Goal: Communication & Community: Answer question/provide support

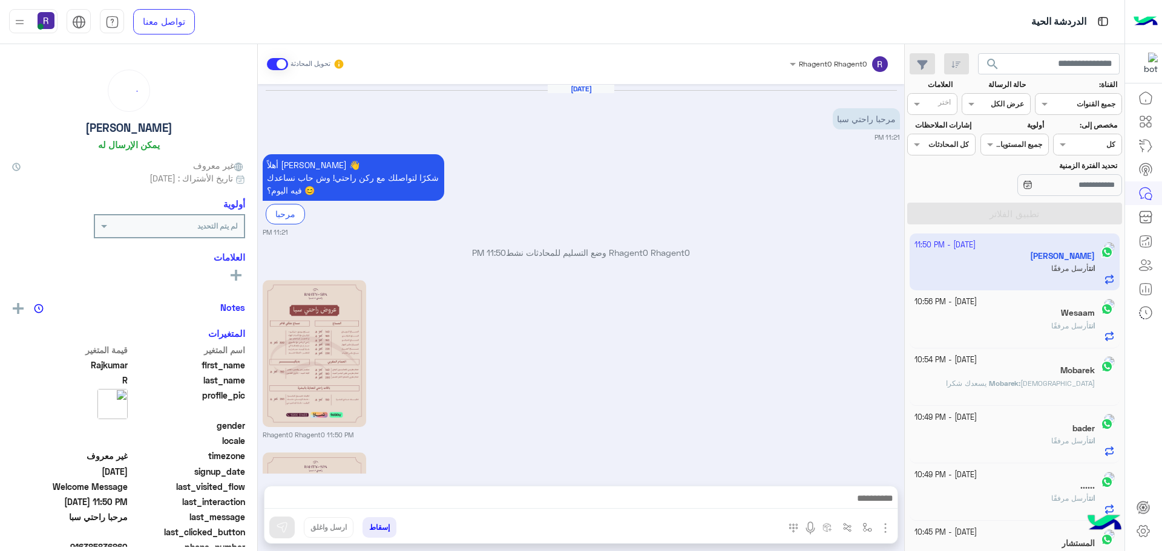
scroll to position [179, 0]
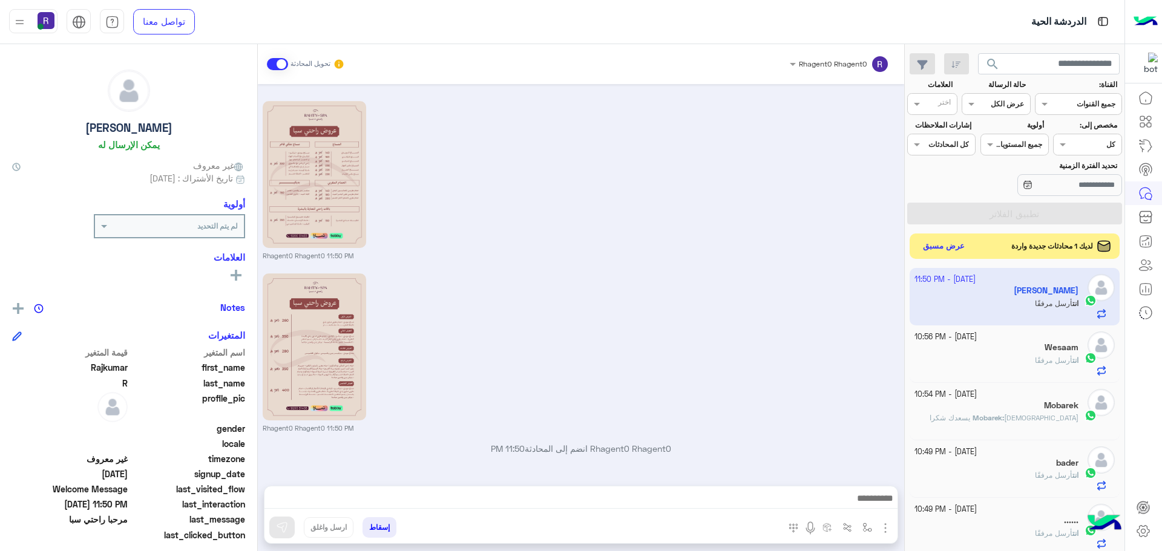
click at [952, 246] on button "عرض مسبق" at bounding box center [944, 246] width 51 height 16
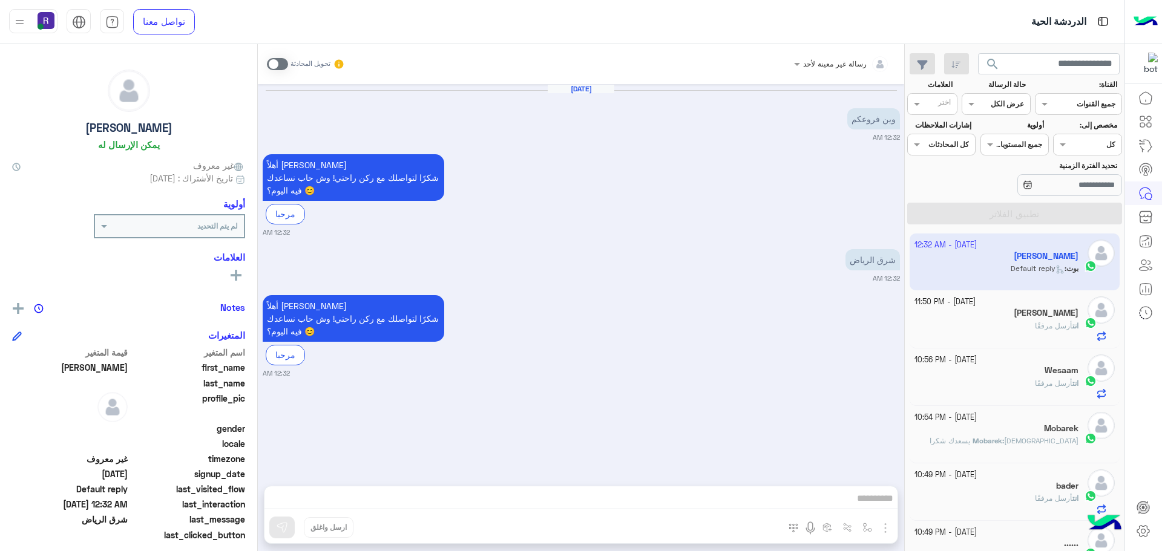
click at [272, 61] on span at bounding box center [277, 64] width 21 height 12
click at [871, 531] on img "button" at bounding box center [867, 528] width 10 height 10
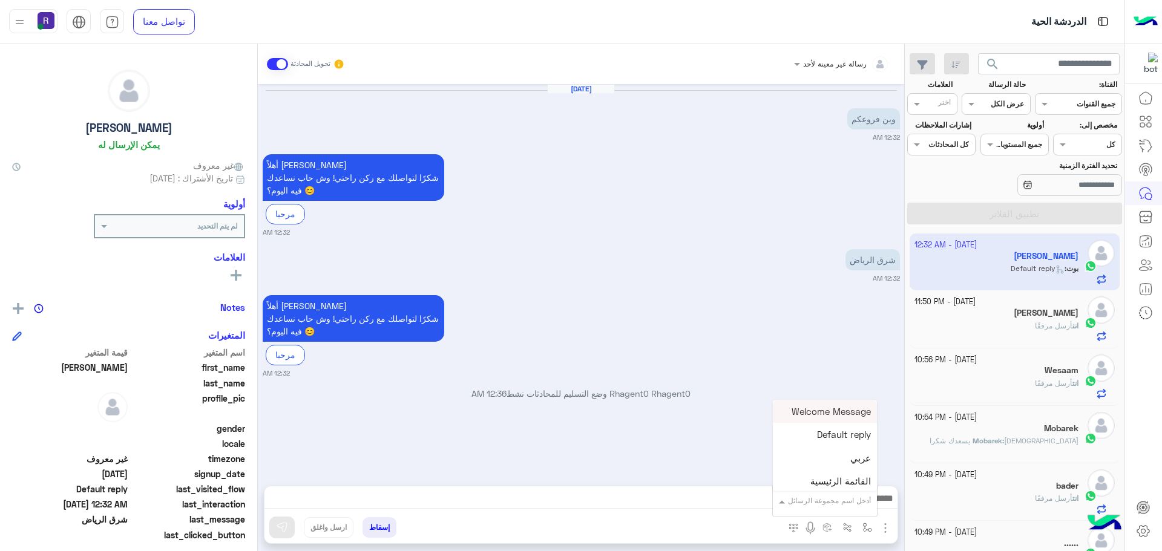
click at [856, 509] on div "أدخل اسم مجموعة الرسائل" at bounding box center [825, 501] width 104 height 22
type input "*****"
click at [866, 482] on span "الجنادرية" at bounding box center [854, 479] width 33 height 11
type textarea "*********"
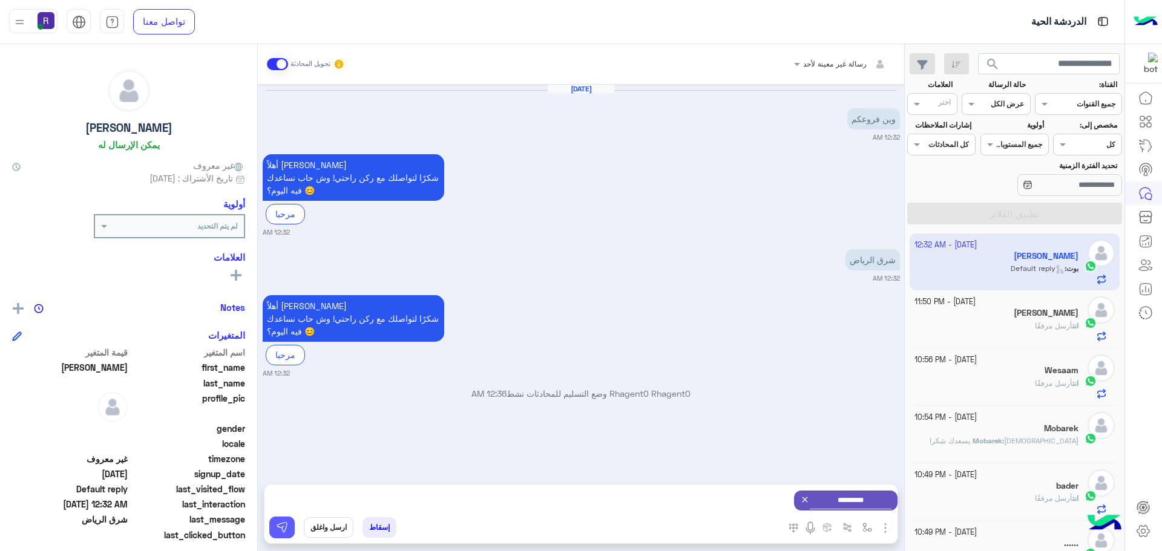
click at [287, 526] on img at bounding box center [282, 528] width 12 height 12
click at [887, 527] on img "button" at bounding box center [885, 528] width 15 height 15
click at [858, 509] on button "الصور" at bounding box center [866, 502] width 51 height 24
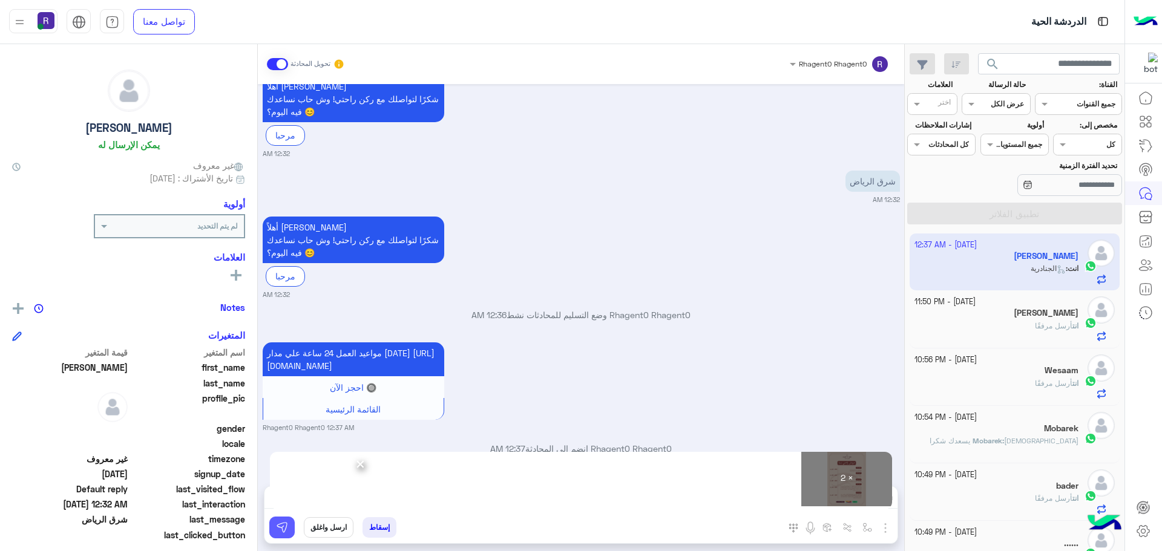
click at [283, 522] on img at bounding box center [282, 528] width 12 height 12
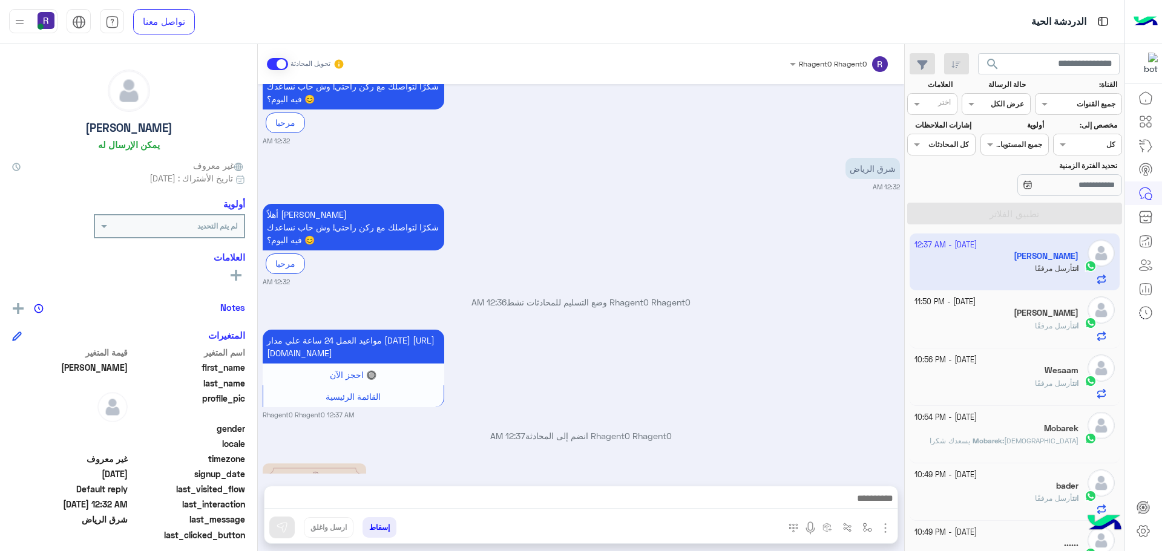
scroll to position [435, 0]
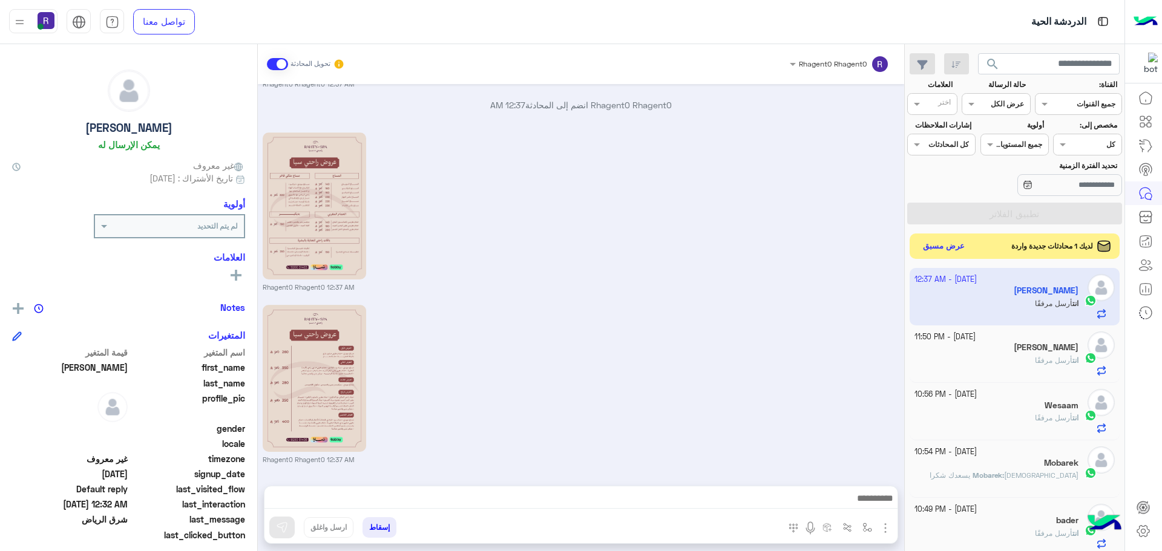
click at [961, 244] on button "عرض مسبق" at bounding box center [944, 246] width 51 height 16
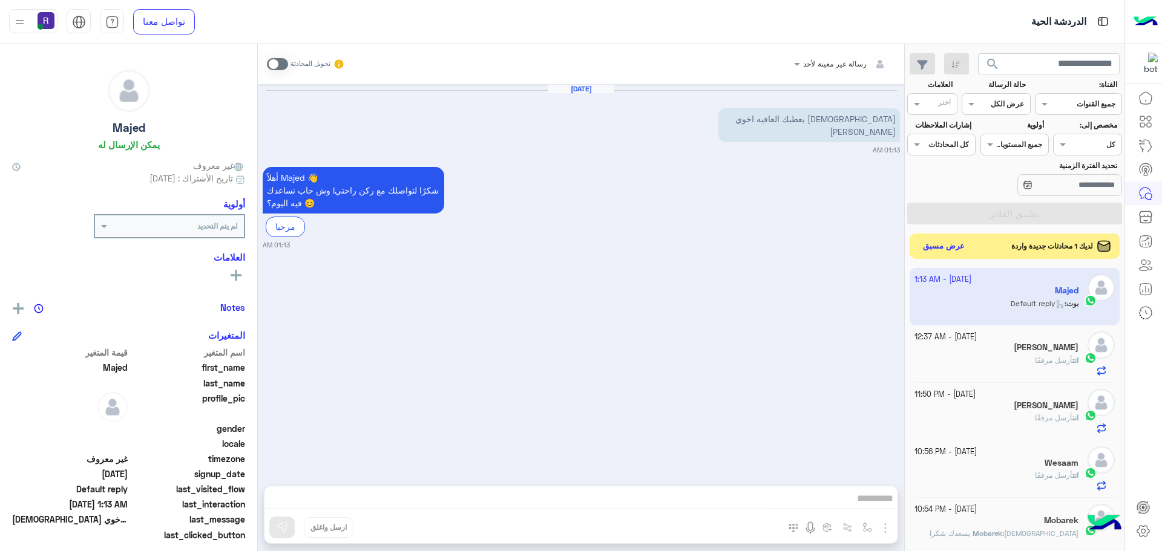
click at [950, 242] on button "عرض مسبق" at bounding box center [944, 246] width 51 height 16
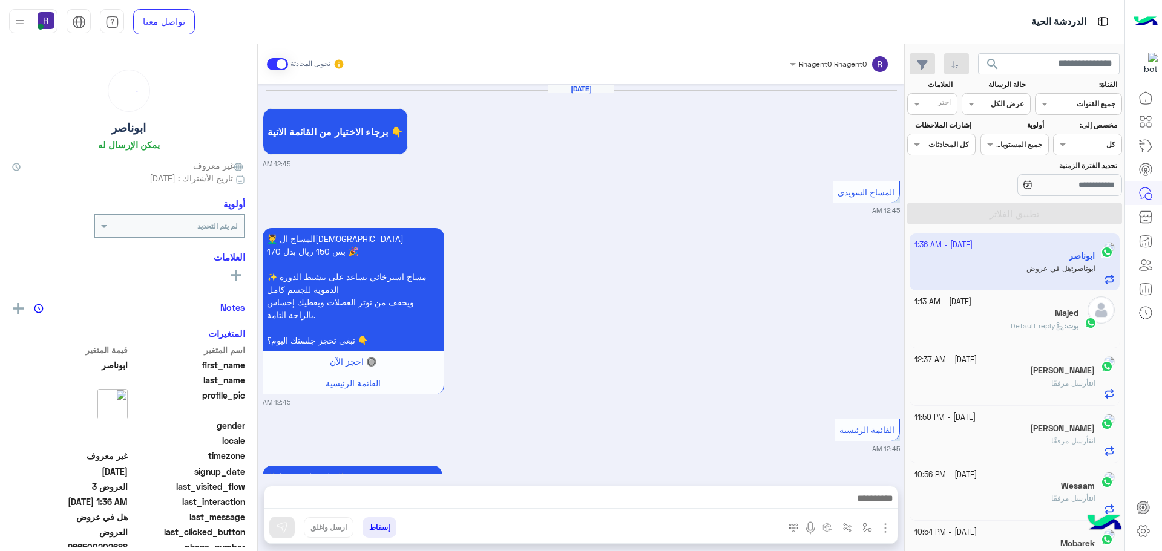
scroll to position [2258, 0]
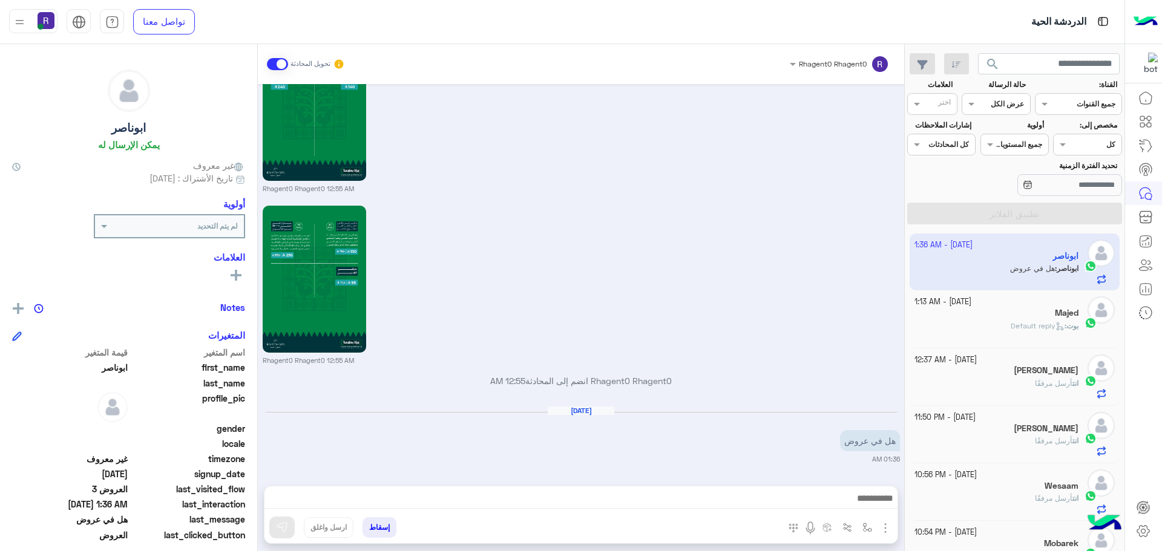
click at [883, 521] on img "button" at bounding box center [885, 528] width 15 height 15
click at [860, 505] on span "الصور" at bounding box center [862, 502] width 22 height 14
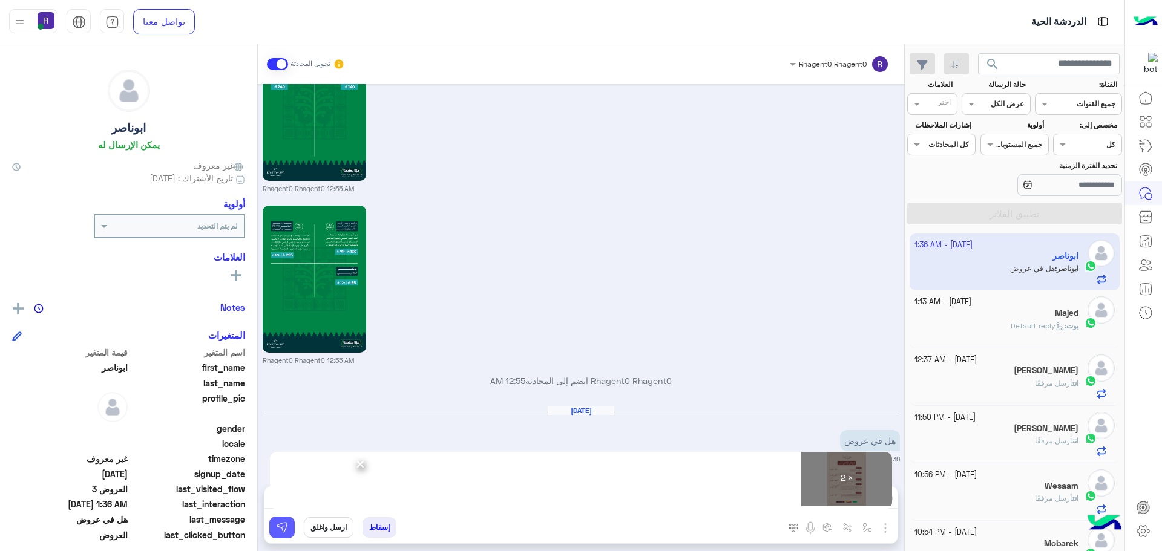
click at [292, 529] on button at bounding box center [281, 528] width 25 height 22
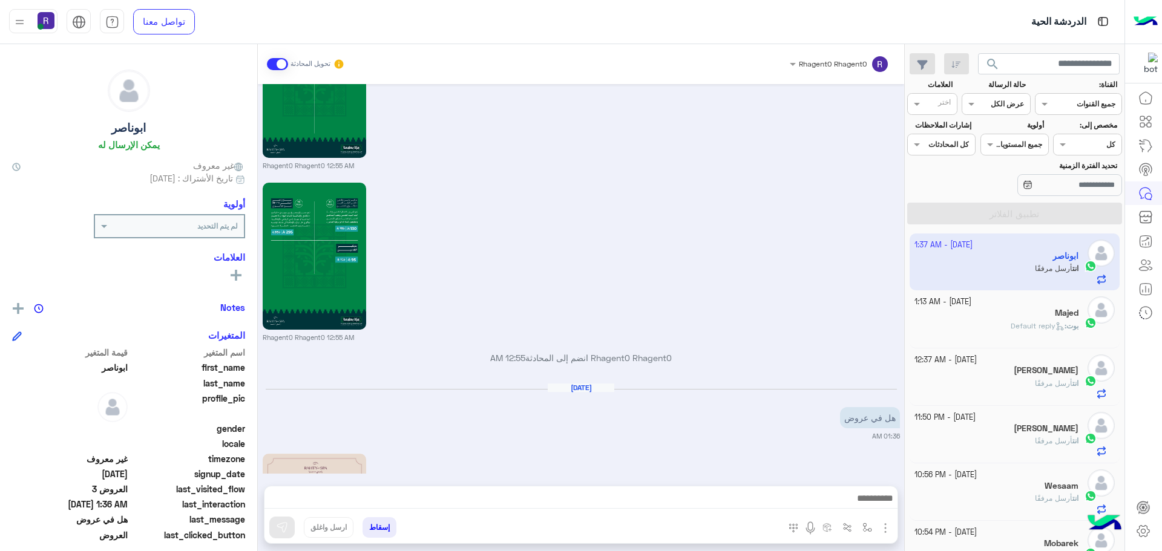
scroll to position [2633, 0]
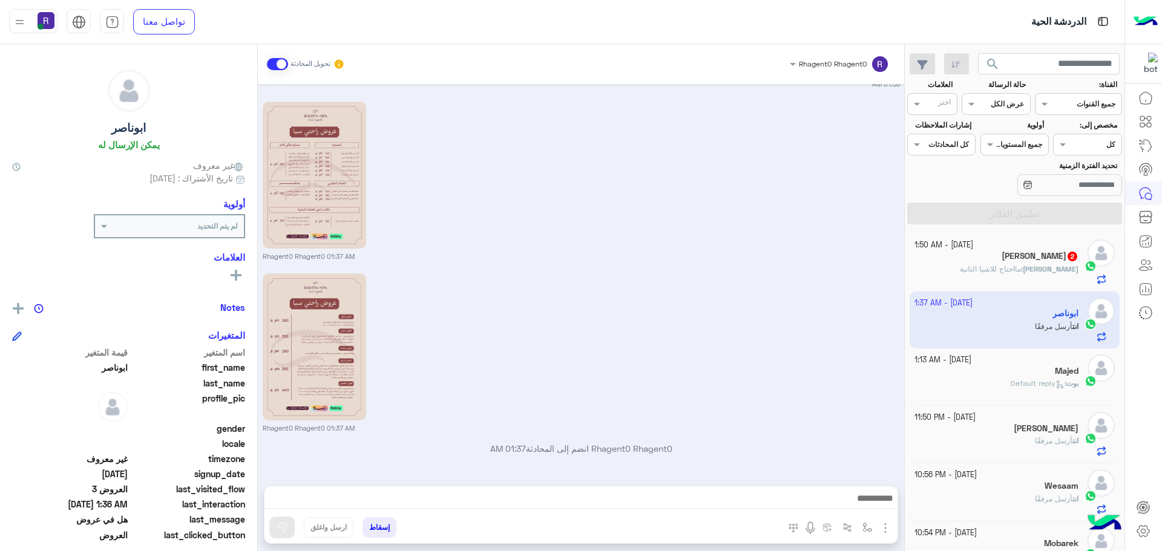
click at [1060, 266] on b "omar :" at bounding box center [1049, 268] width 57 height 9
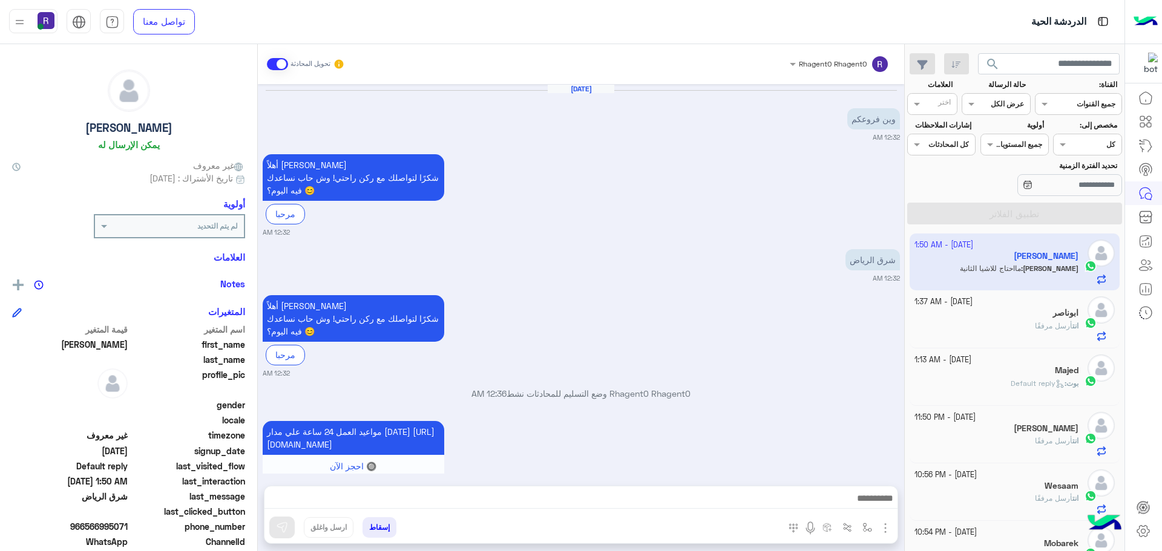
scroll to position [681, 0]
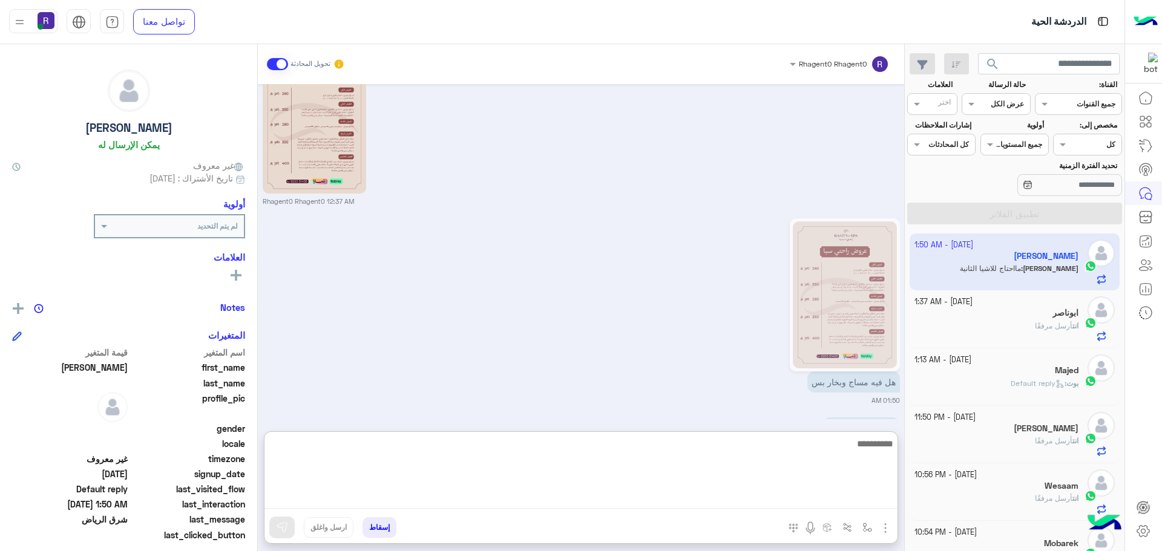
click at [839, 498] on textarea at bounding box center [580, 472] width 633 height 73
type textarea "**********"
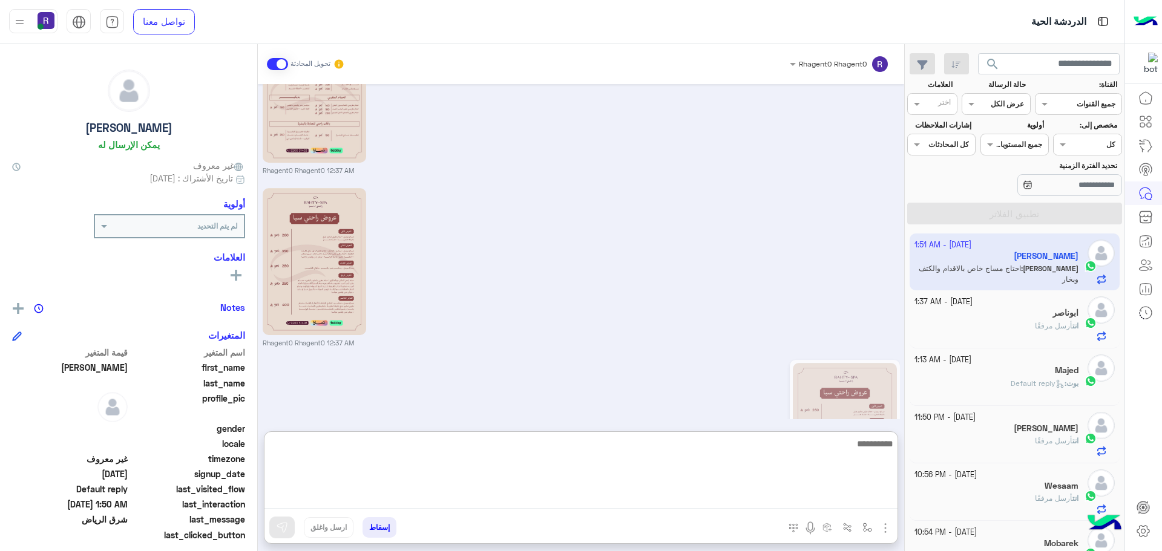
scroll to position [773, 0]
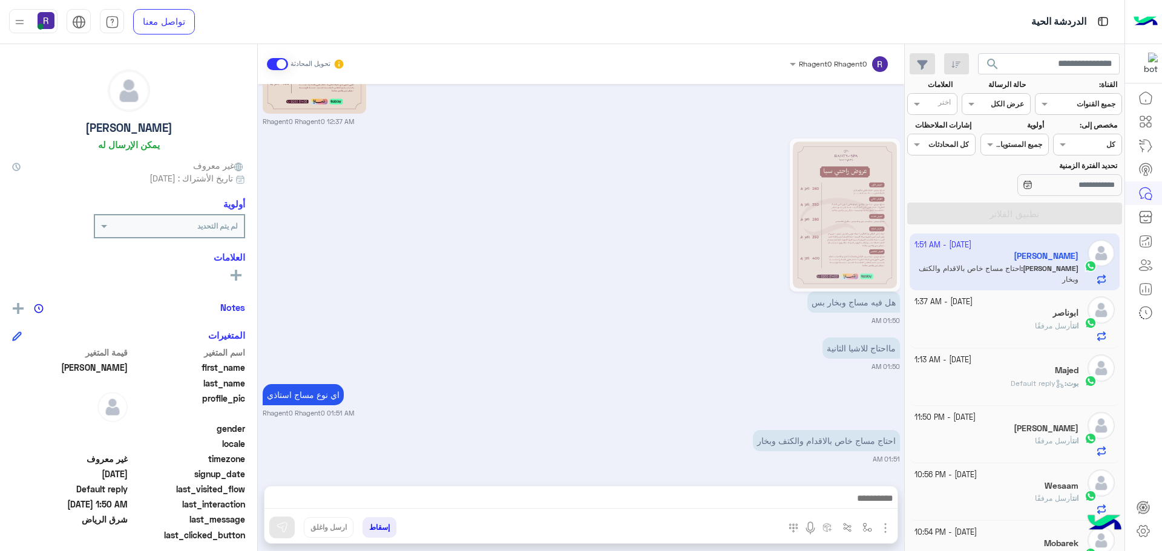
click at [611, 334] on div "Oct 3, 2025 وين فروعكم 12:32 AM أهلاً omar 👋 شكرًا لتواصلك مع ركن راحتي! وش حاب…" at bounding box center [581, 279] width 646 height 390
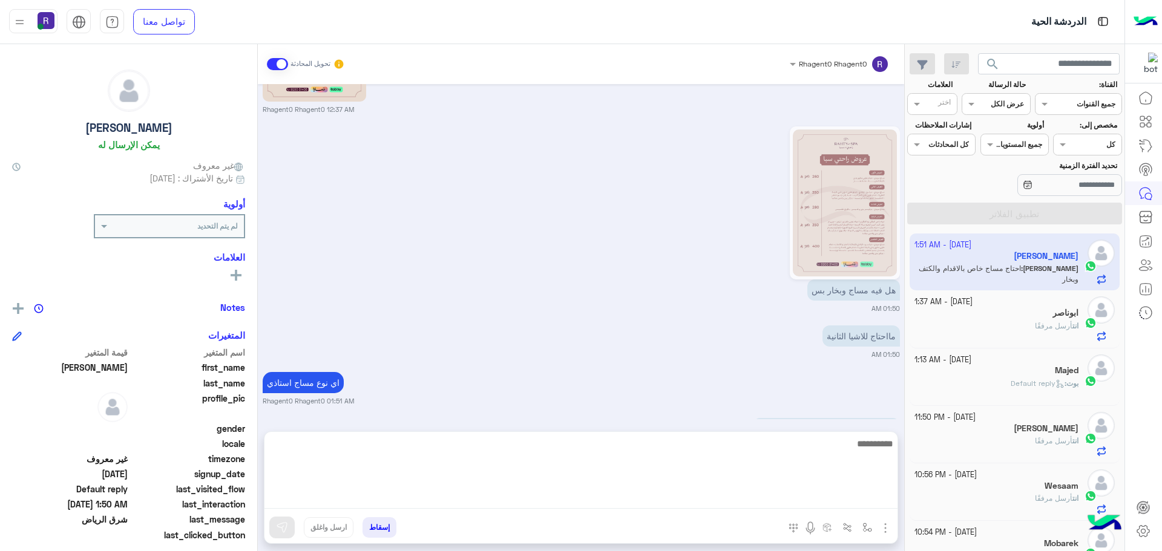
click at [830, 497] on textarea at bounding box center [580, 472] width 633 height 73
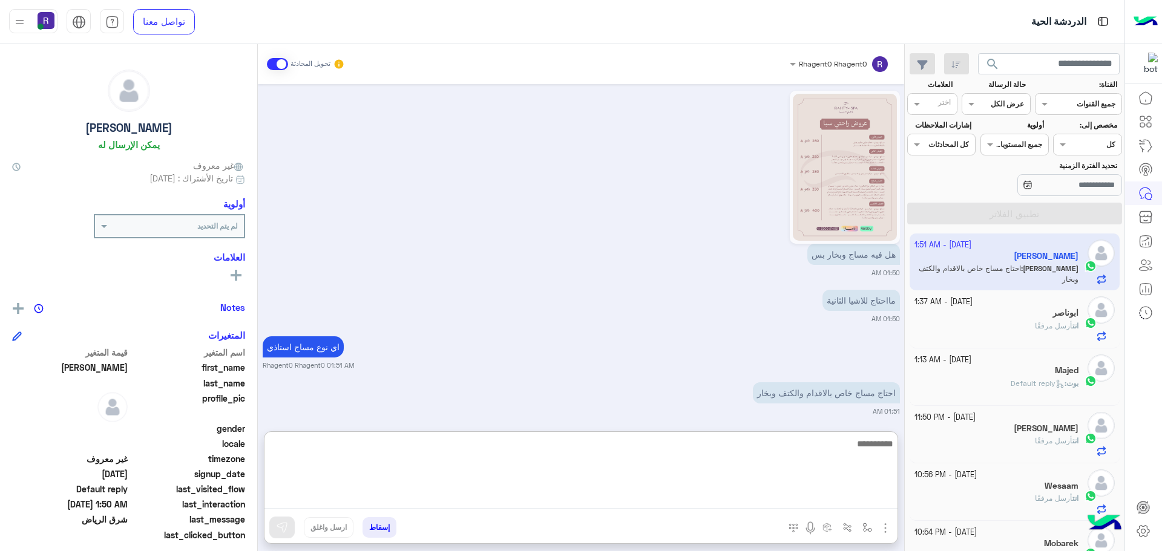
scroll to position [827, 0]
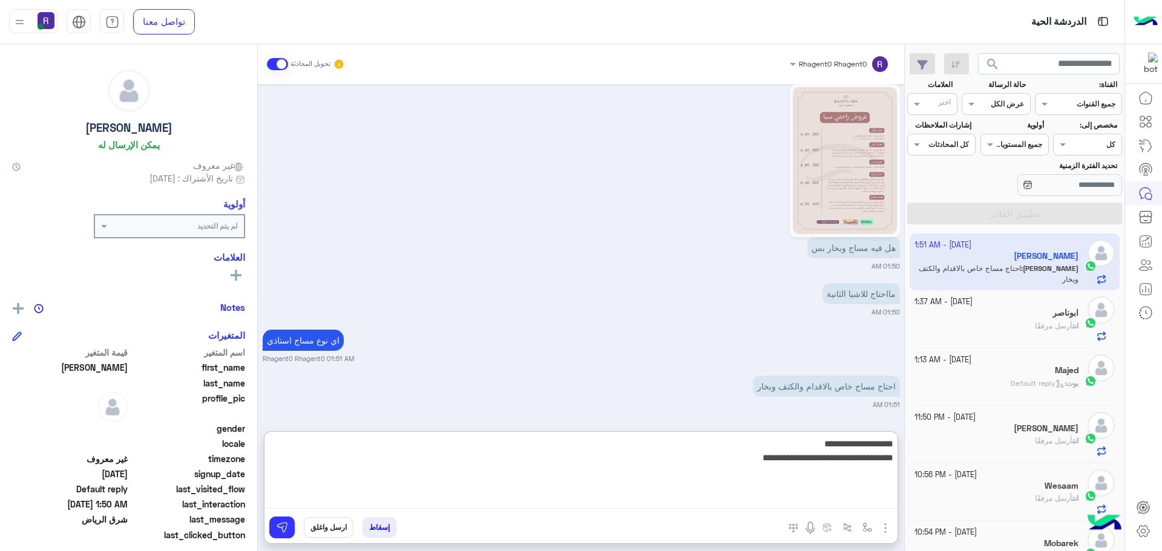
type textarea "**********"
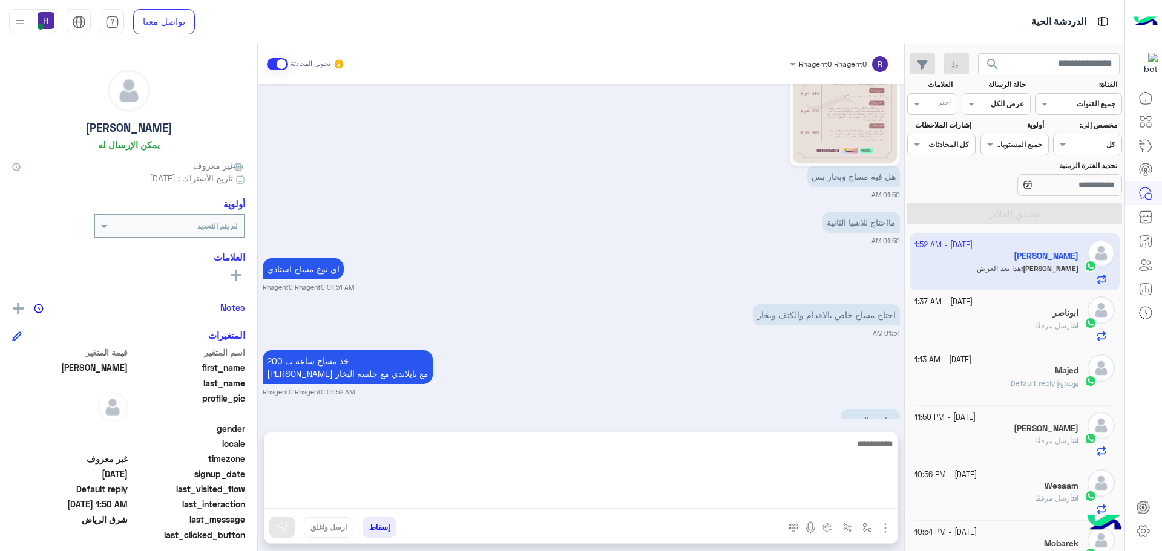
scroll to position [933, 0]
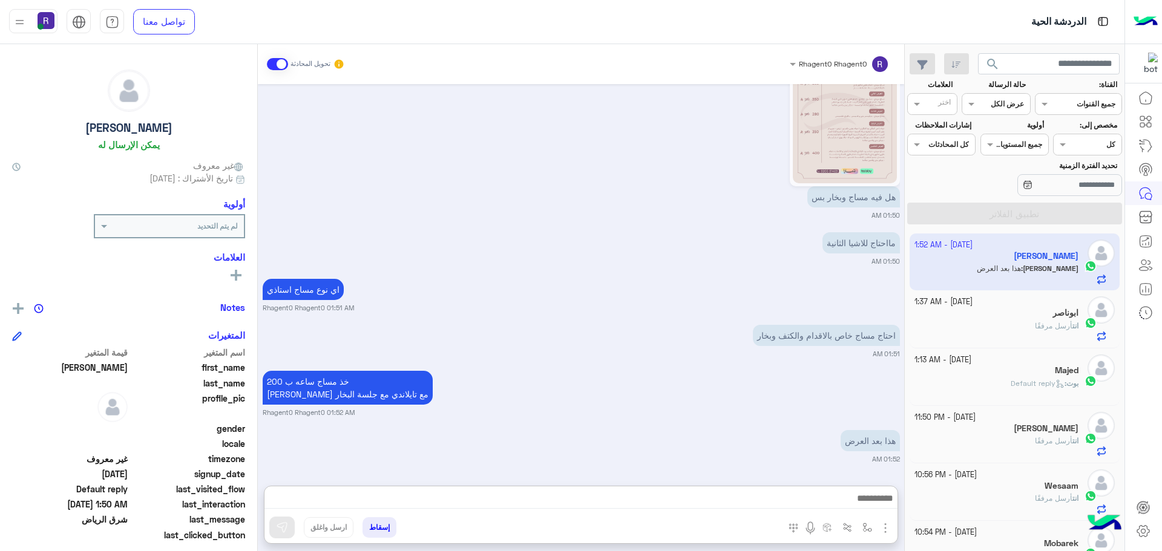
click at [779, 368] on div "خذ مساج ساعه ب 200 مكس سويدي مع تايلاندي مع جلسة البخار Rhagent0 Rhagent0 01:52…" at bounding box center [581, 393] width 637 height 50
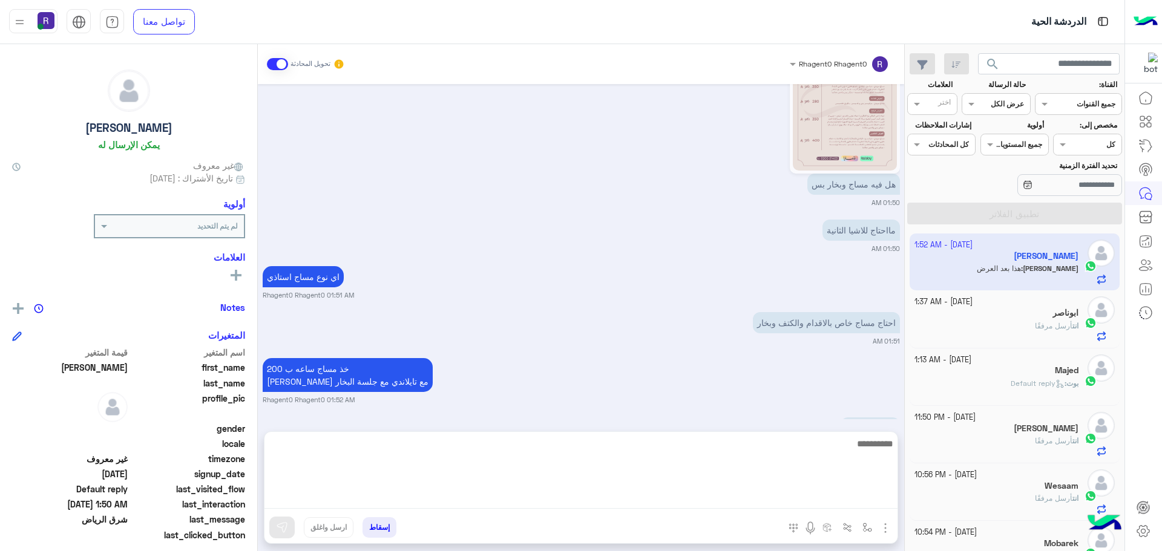
click at [711, 498] on textarea at bounding box center [580, 472] width 633 height 73
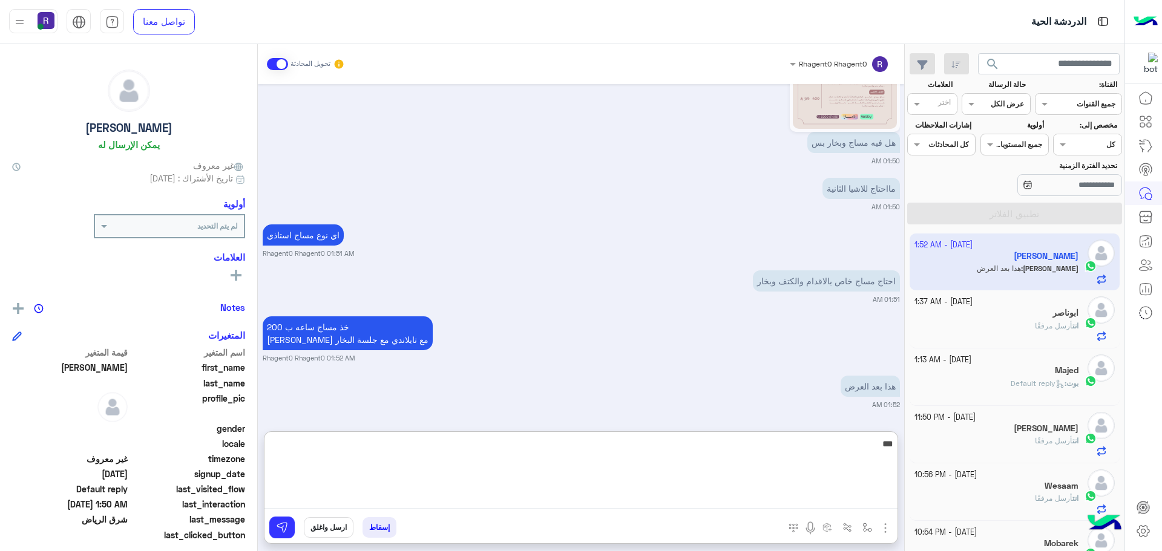
type textarea "***"
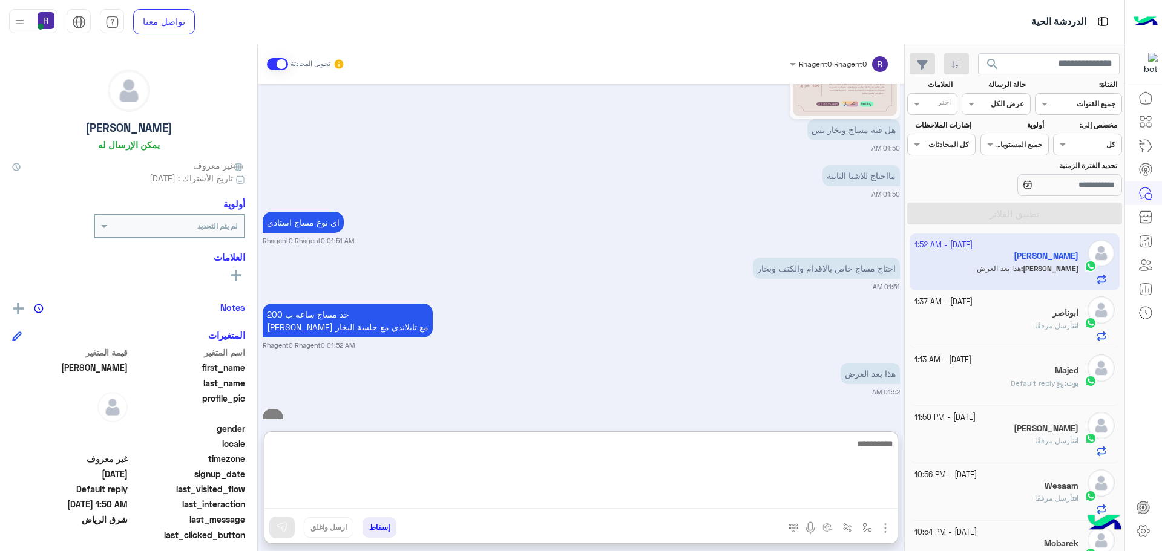
scroll to position [979, 0]
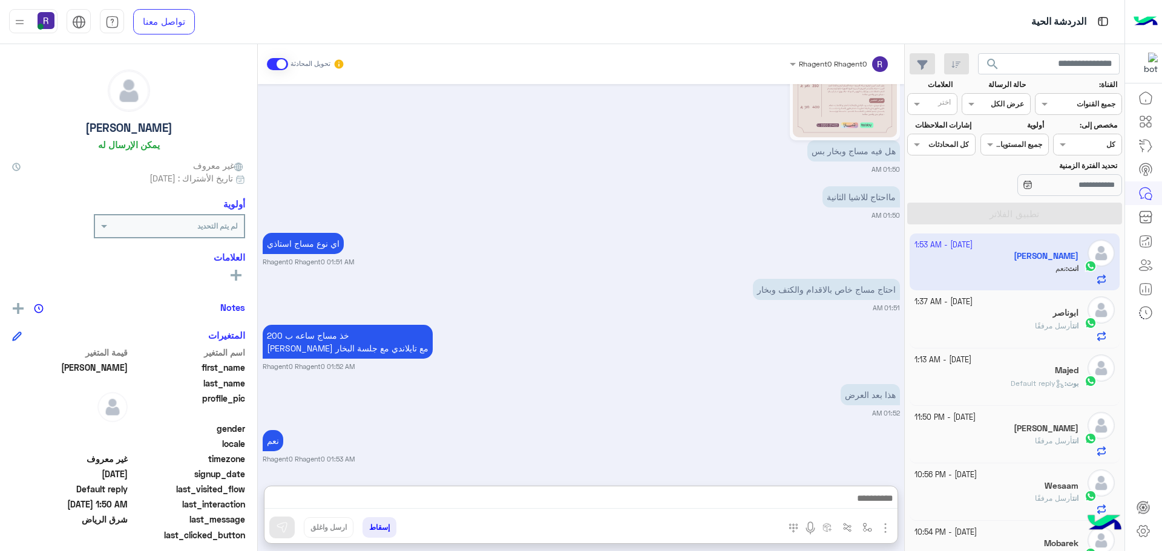
click at [790, 372] on div "Oct 3, 2025 وين فروعكم 12:32 AM أهلاً omar 👋 شكرًا لتواصلك مع ركن راحتي! وش حاب…" at bounding box center [581, 279] width 646 height 390
click at [746, 368] on small "Rhagent0 Rhagent0 01:52 AM" at bounding box center [581, 367] width 637 height 10
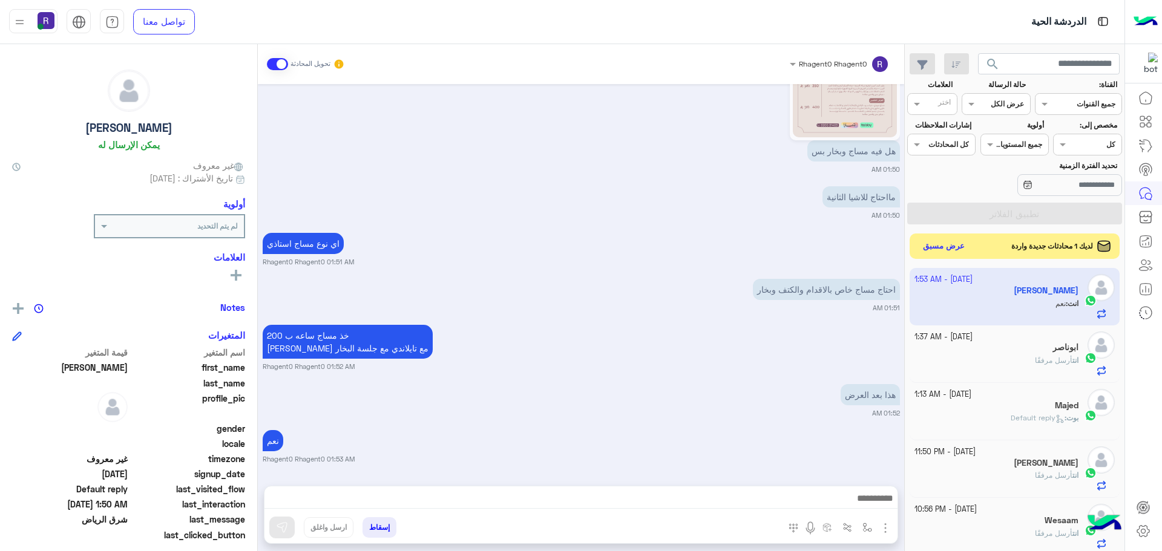
click at [938, 245] on button "عرض مسبق" at bounding box center [944, 246] width 51 height 16
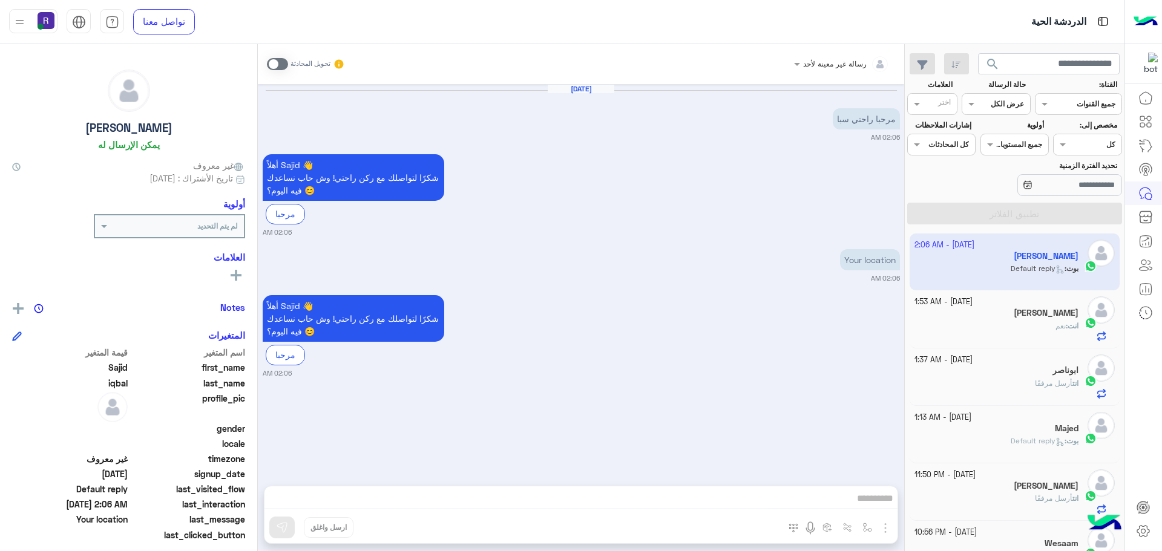
click at [270, 62] on span at bounding box center [277, 64] width 21 height 12
click at [884, 527] on img "button" at bounding box center [885, 528] width 15 height 15
click at [866, 507] on span "الصور" at bounding box center [862, 502] width 22 height 14
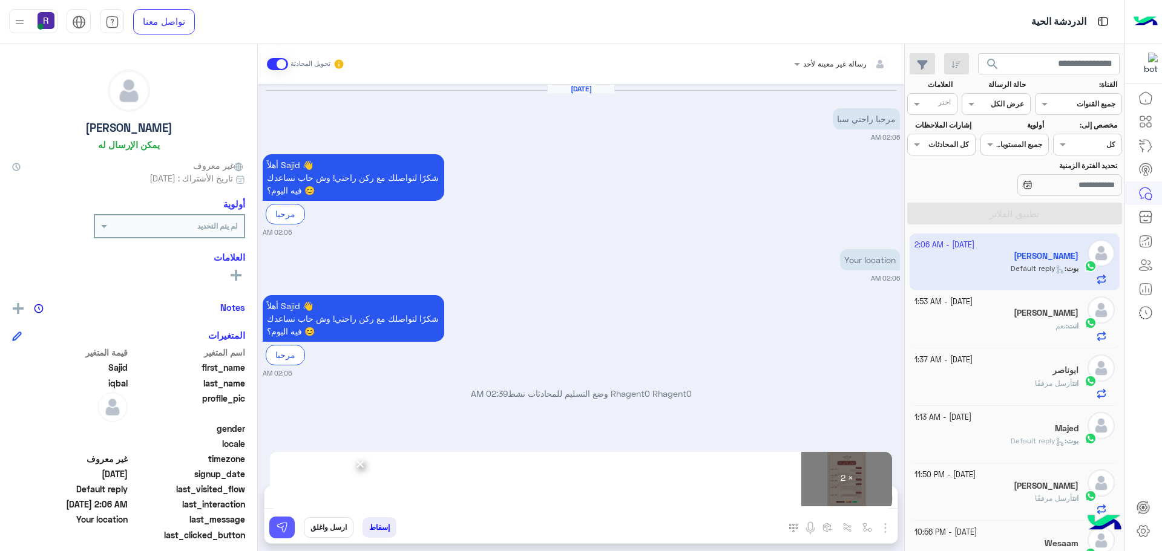
click at [289, 527] on button at bounding box center [281, 528] width 25 height 22
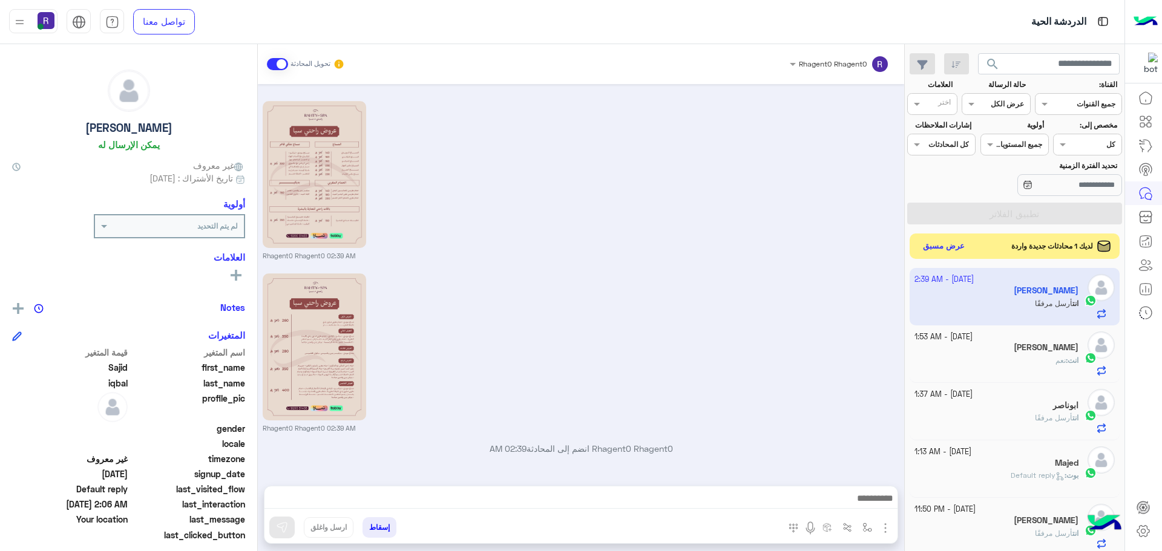
click at [946, 244] on button "عرض مسبق" at bounding box center [944, 246] width 51 height 16
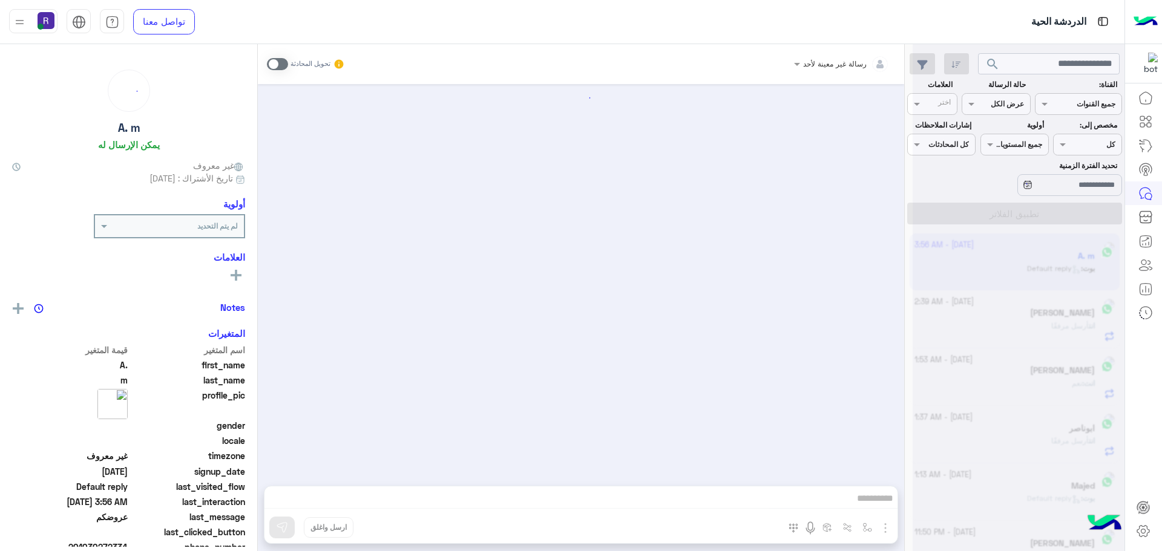
scroll to position [535, 0]
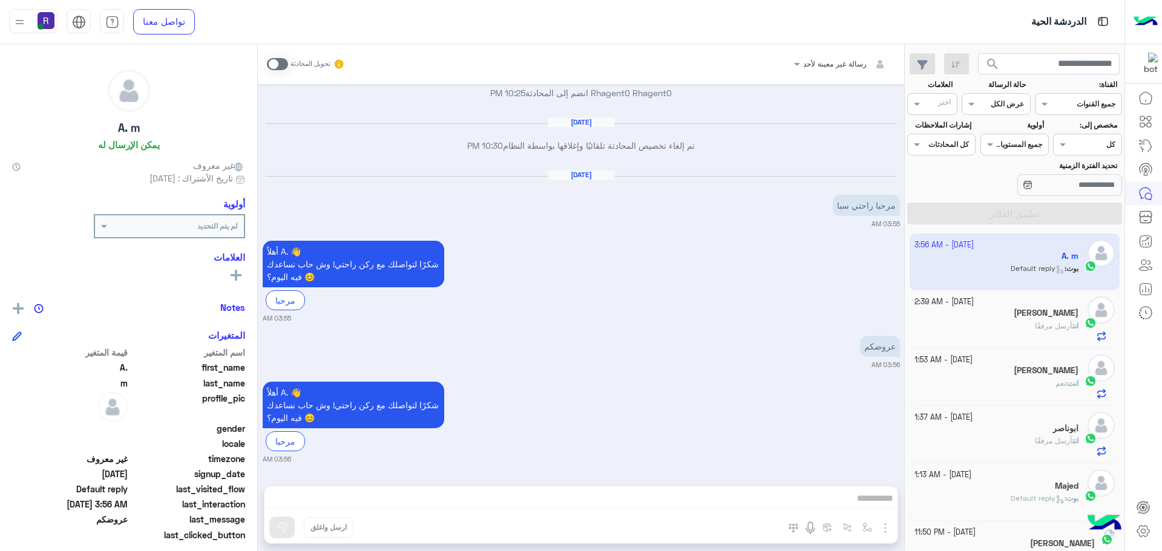
click at [280, 62] on span at bounding box center [277, 64] width 21 height 12
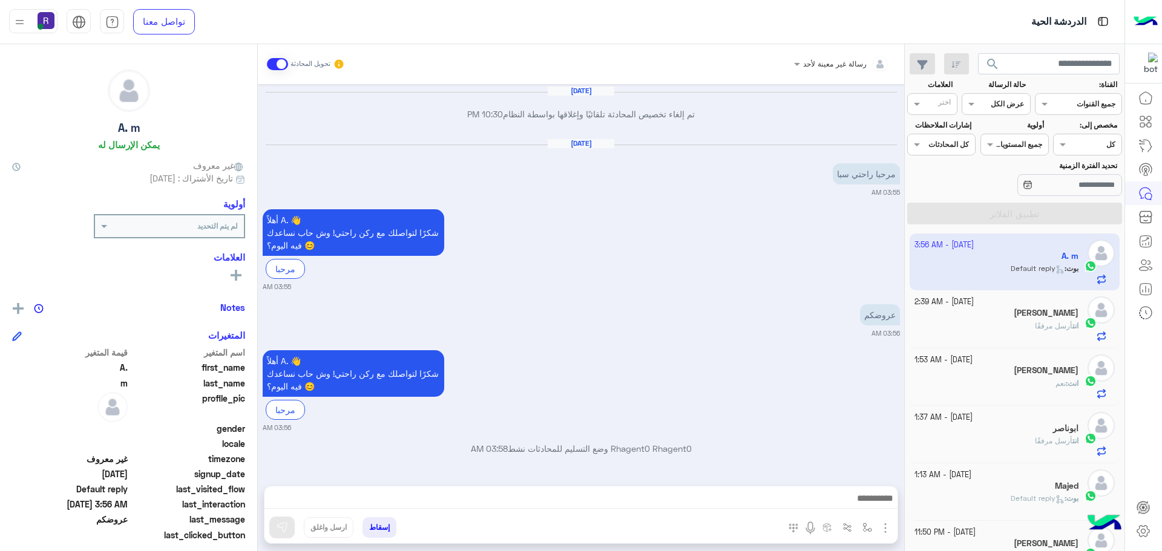
click at [882, 534] on img "button" at bounding box center [885, 528] width 15 height 15
click at [878, 508] on img at bounding box center [883, 502] width 10 height 14
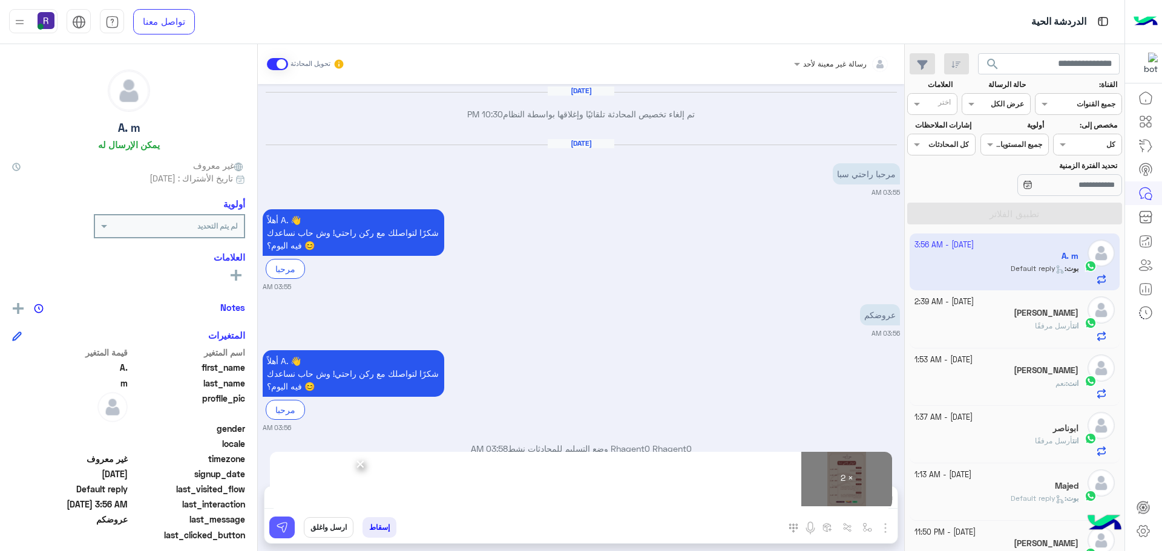
click at [273, 522] on button at bounding box center [281, 528] width 25 height 22
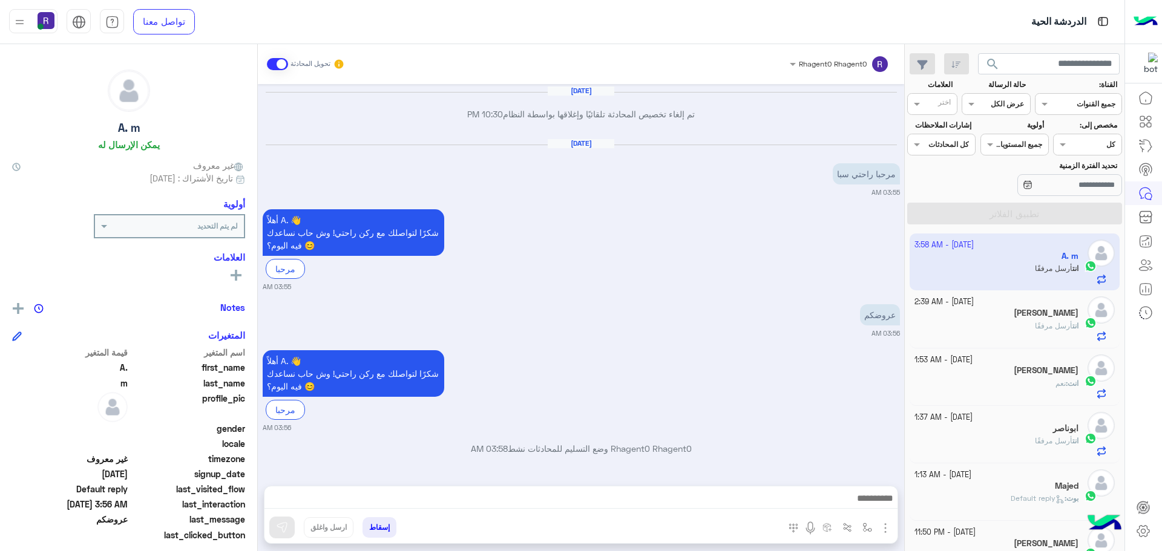
scroll to position [942, 0]
